Goal: Task Accomplishment & Management: Manage account settings

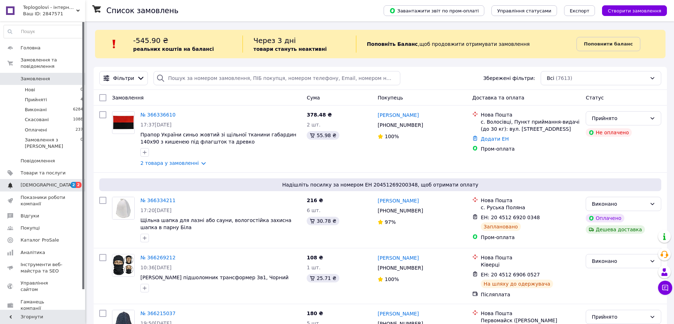
click at [47, 182] on span "[DEMOGRAPHIC_DATA]" at bounding box center [43, 185] width 45 height 6
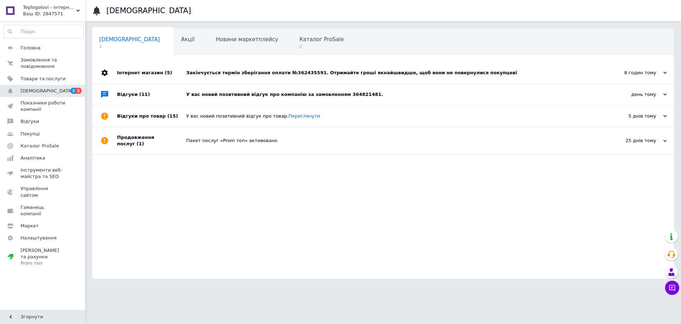
click at [263, 98] on div "У вас новий позитивний відгук про компанію за замовленням 364821481." at bounding box center [391, 94] width 410 height 21
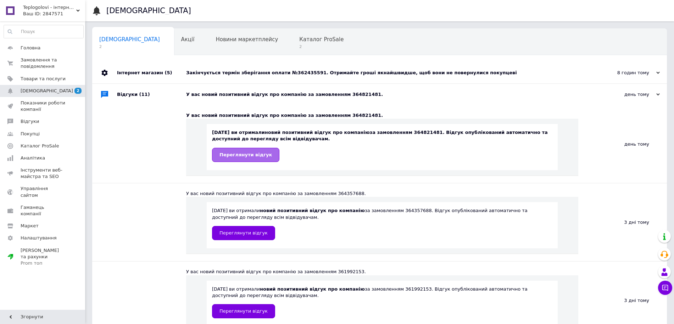
click at [239, 157] on span "Переглянути відгук" at bounding box center [246, 154] width 53 height 5
click at [299, 45] on span "2" at bounding box center [321, 46] width 44 height 5
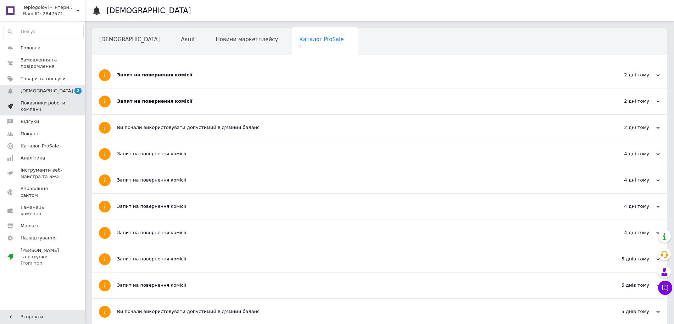
click at [32, 108] on span "Показники роботи компанії" at bounding box center [43, 106] width 45 height 13
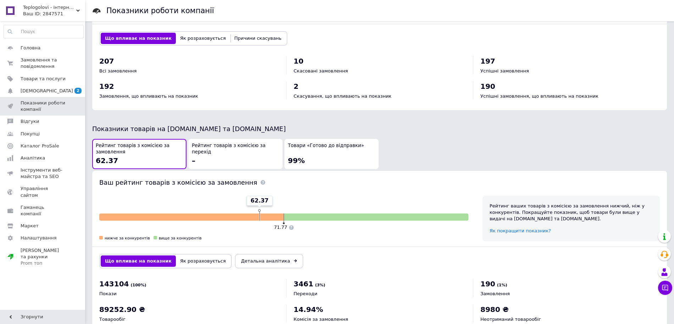
scroll to position [282, 0]
click at [47, 61] on span "Замовлення та повідомлення" at bounding box center [43, 63] width 45 height 13
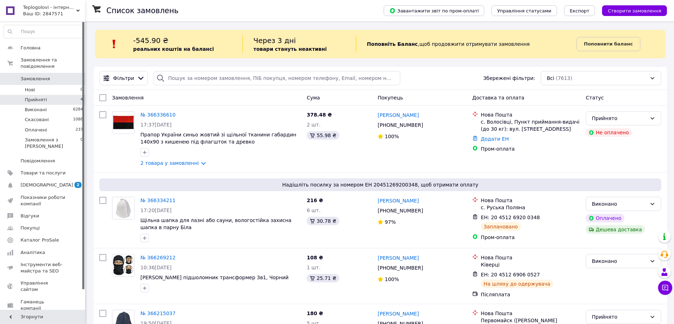
click at [68, 95] on li "Прийняті 4" at bounding box center [43, 100] width 87 height 10
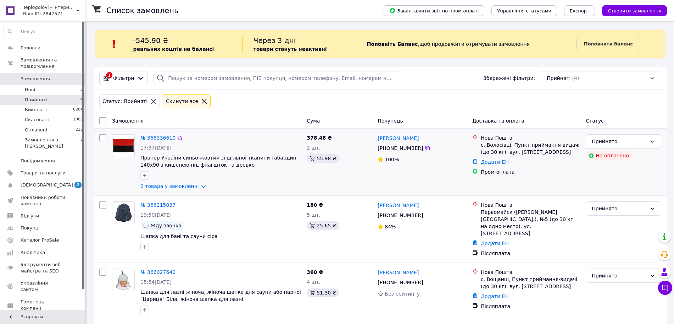
scroll to position [48, 0]
